Goal: Entertainment & Leisure: Consume media (video, audio)

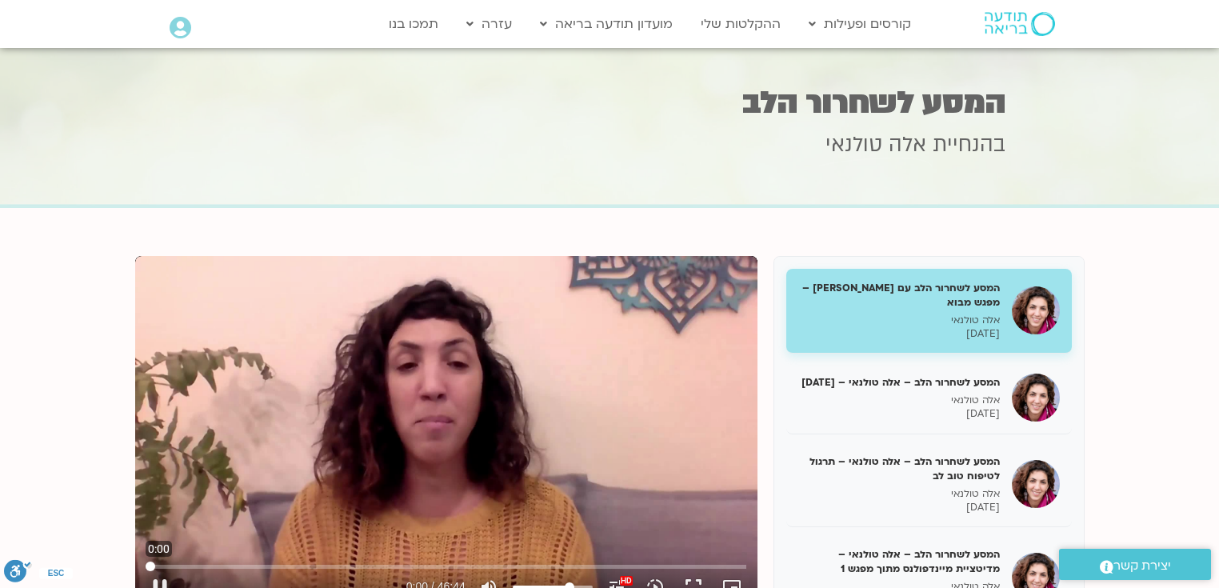
drag, startPoint x: 407, startPoint y: 563, endPoint x: 146, endPoint y: 568, distance: 261.5
click at [146, 568] on input "Seek" at bounding box center [446, 566] width 600 height 10
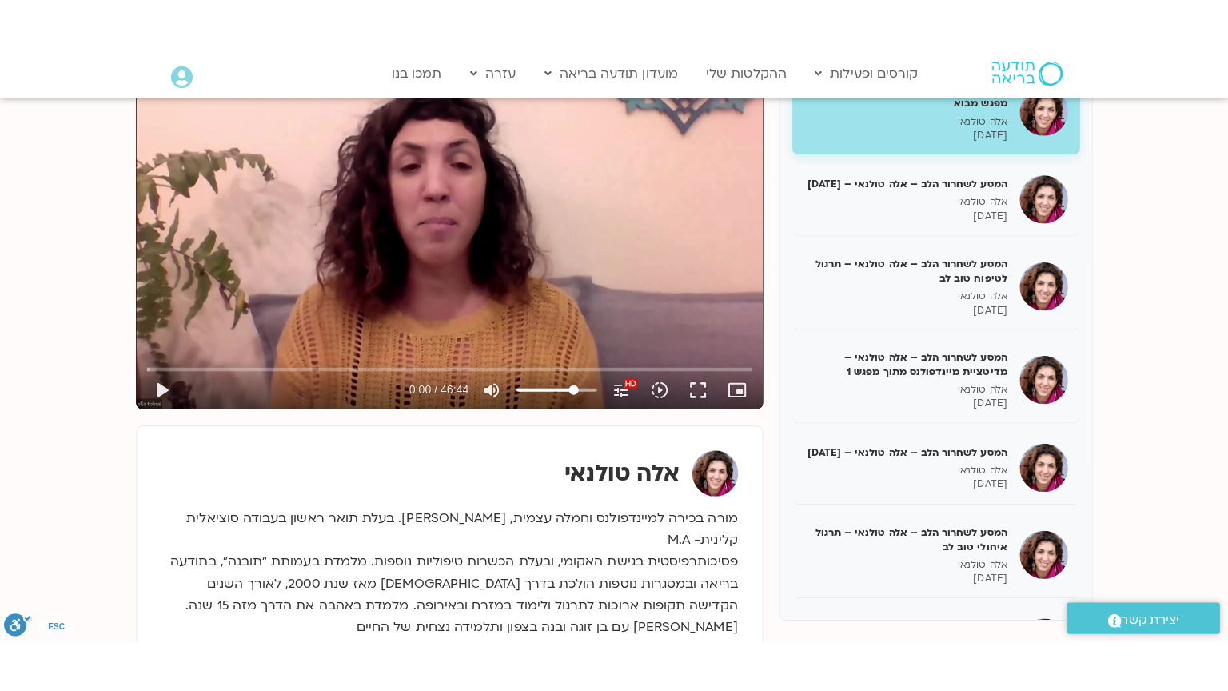
scroll to position [201, 0]
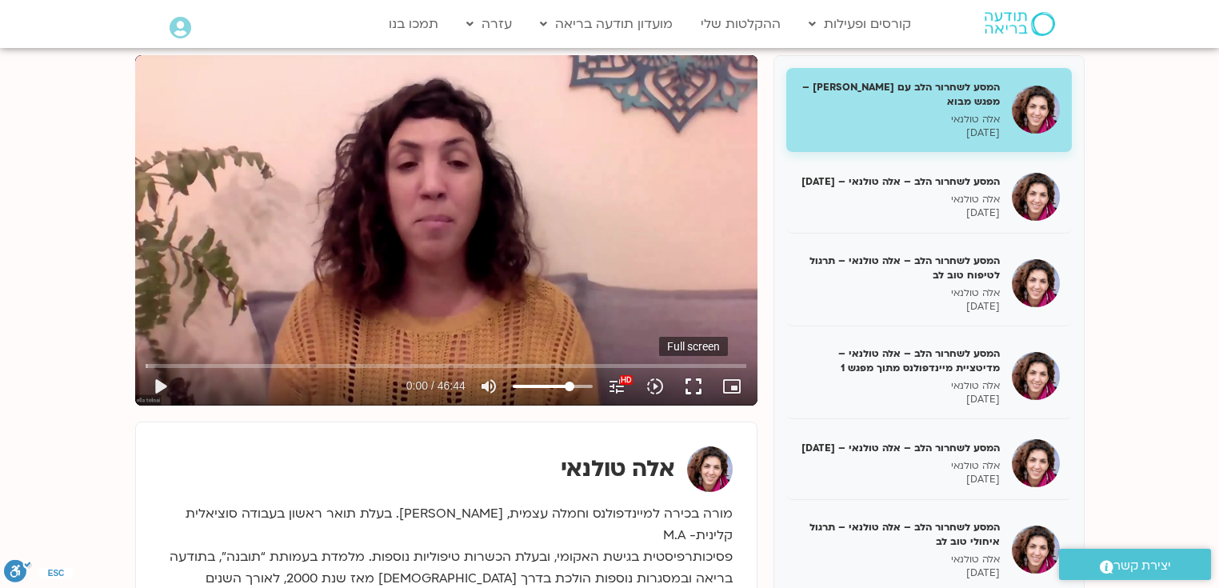
click at [689, 374] on button "fullscreen" at bounding box center [693, 386] width 38 height 38
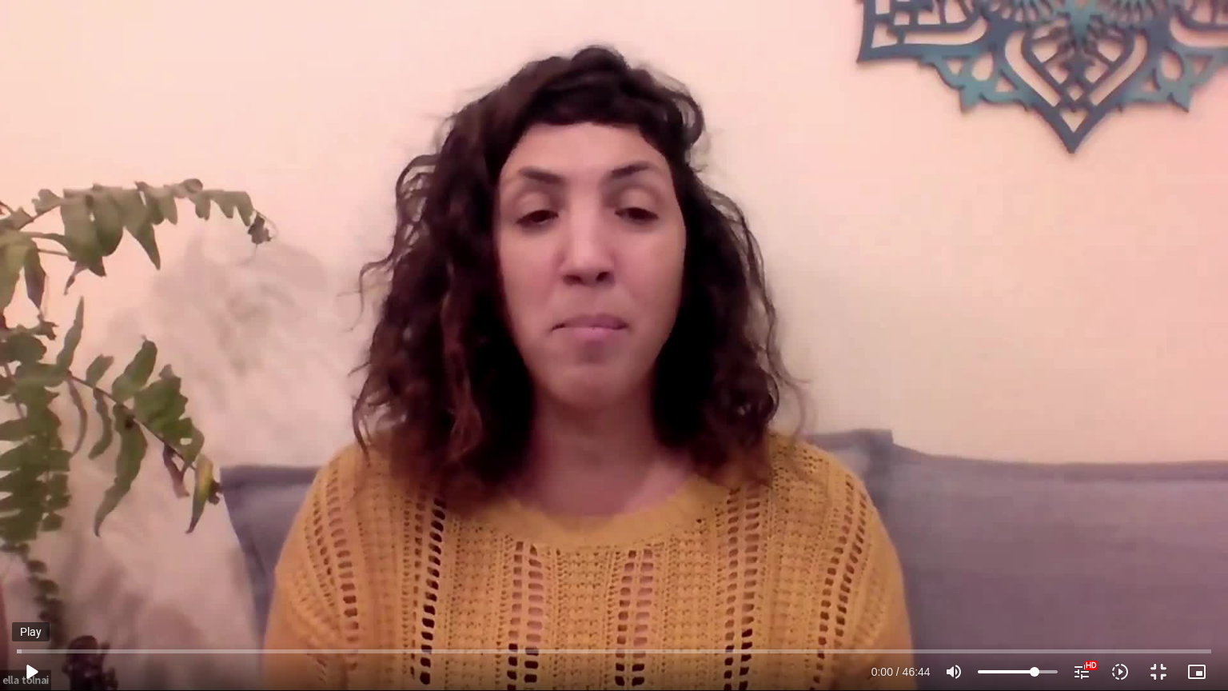
click at [32, 587] on button "play_arrow" at bounding box center [31, 672] width 38 height 38
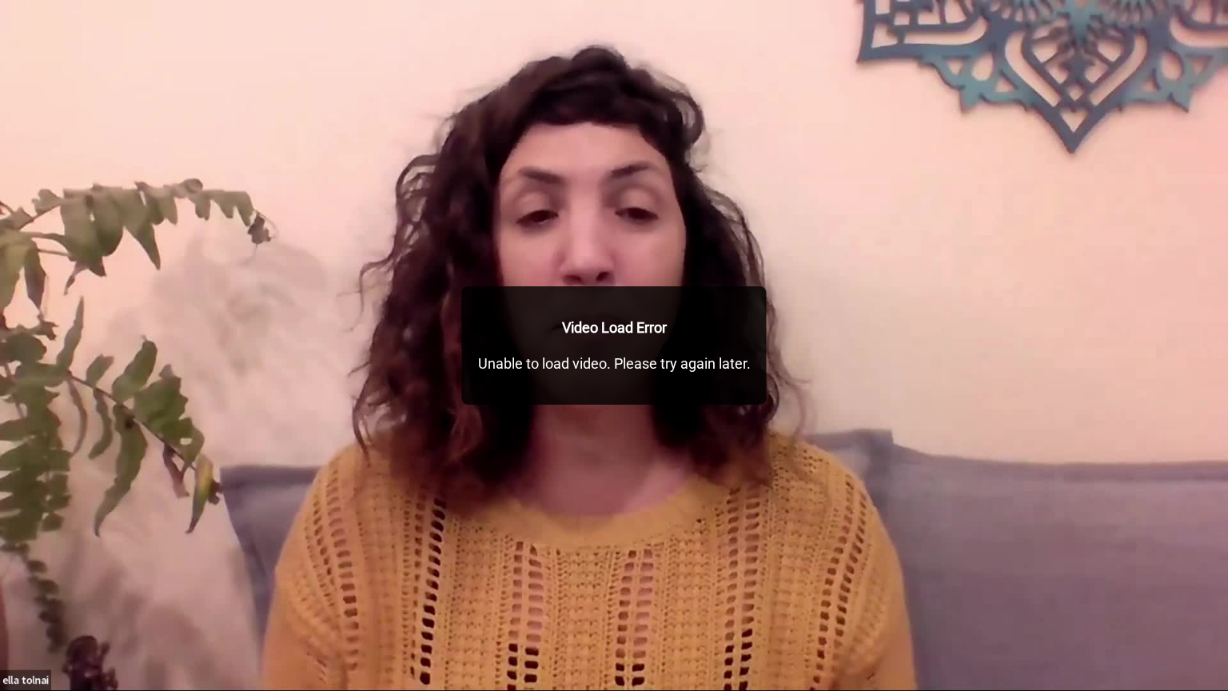
click at [32, 587] on button "pause" at bounding box center [31, 672] width 38 height 38
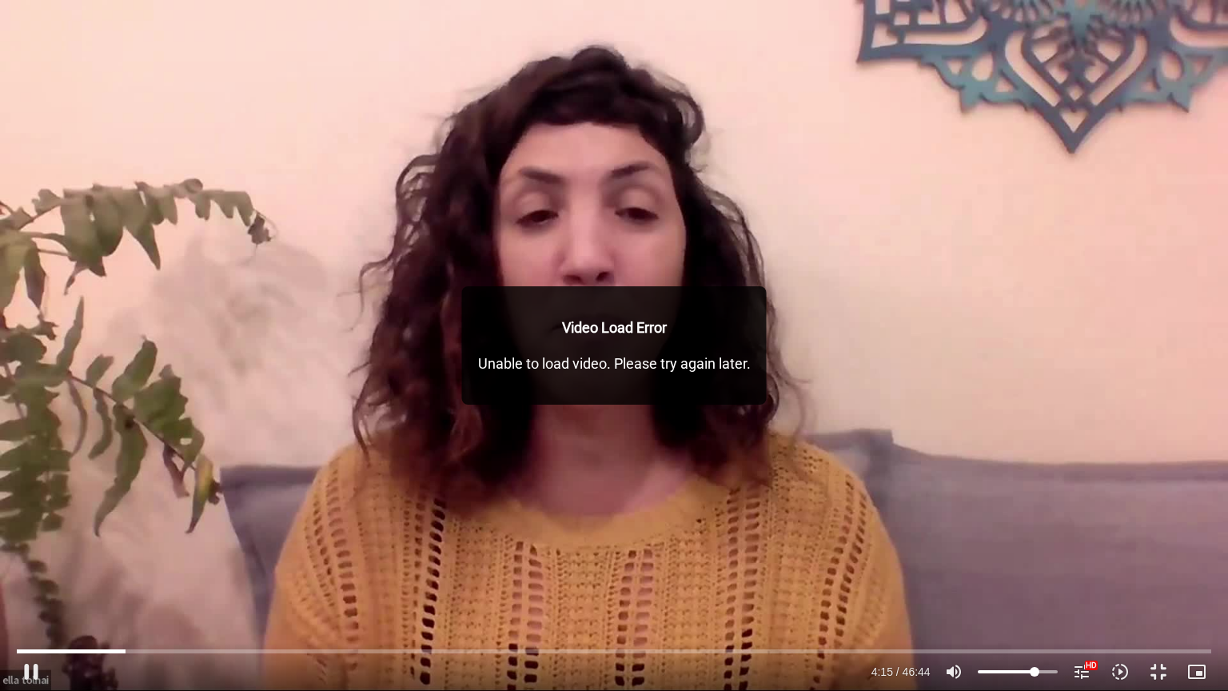
click at [683, 369] on p "Unable to load video. Please try again later." at bounding box center [614, 364] width 273 height 22
click at [640, 361] on p "Unable to load video. Please try again later." at bounding box center [614, 364] width 273 height 22
drag, startPoint x: 640, startPoint y: 361, endPoint x: 657, endPoint y: 365, distance: 17.1
click at [641, 361] on p "Unable to load video. Please try again later." at bounding box center [614, 364] width 273 height 22
click at [705, 361] on p "Unable to load video. Please try again later." at bounding box center [614, 364] width 273 height 22
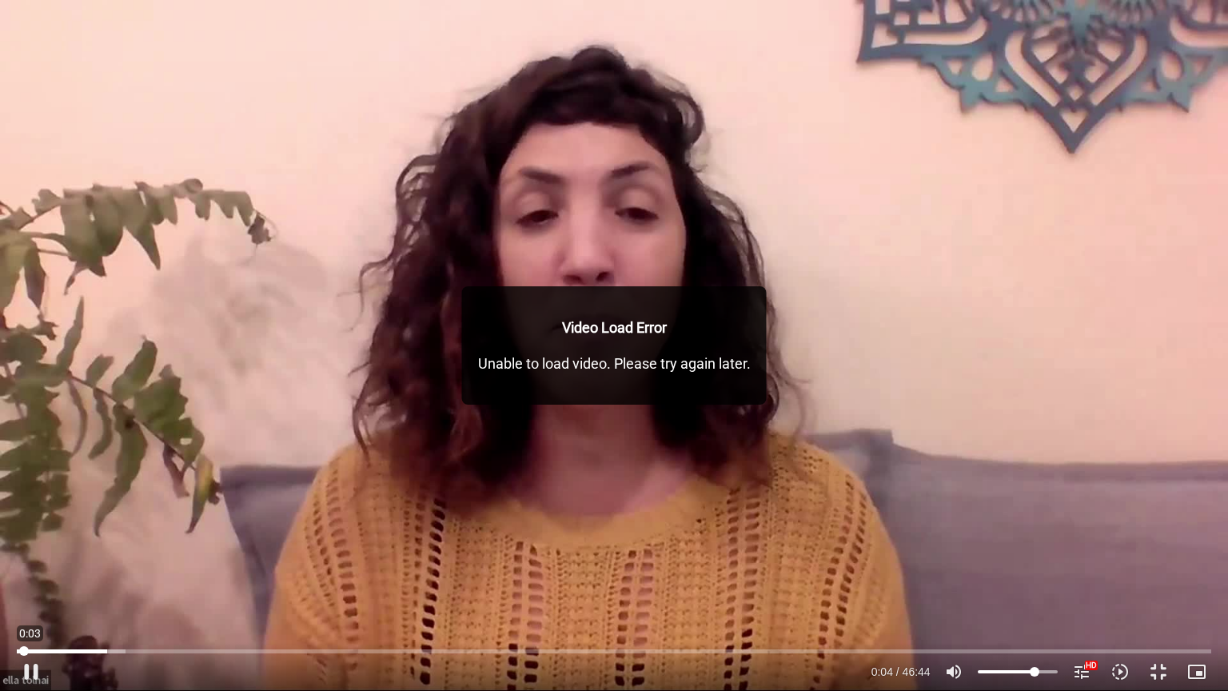
drag, startPoint x: 128, startPoint y: 651, endPoint x: 23, endPoint y: 653, distance: 104.8
click at [23, 587] on input "Seek" at bounding box center [614, 651] width 1194 height 10
click at [73, 557] on div "Skip Ad 0:09 pause 0:04 / 46:44 volume_up Mute tune Resolution Auto 1080p HD HD…" at bounding box center [614, 345] width 1228 height 691
click at [796, 314] on div "Skip Ad 0:09 play_arrow 0:04 / 46:44 volume_up Mute tune Resolution Auto 1080p …" at bounding box center [614, 345] width 1228 height 691
type input "6.854548"
